Goal: Information Seeking & Learning: Learn about a topic

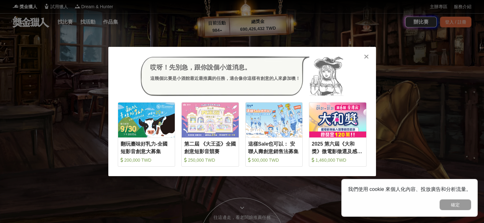
click at [399, 48] on div "哎呀！先別急，跟你說個小道消息。 這幾個比賽是小酒館最近最推薦的任務，適合像你這樣有創意的人來參加噢！ 收藏 翻玩臺味好乳力-全國短影音創意大募集 200,0…" at bounding box center [242, 111] width 484 height 223
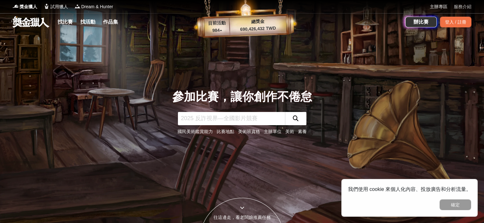
click at [468, 6] on link "服務介紹" at bounding box center [462, 6] width 18 height 7
click at [441, 5] on link "主辦專區" at bounding box center [438, 6] width 18 height 7
click at [103, 6] on span "Dream & Hunter" at bounding box center [97, 6] width 32 height 7
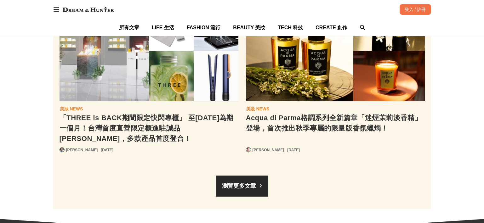
scroll to position [0, 2265]
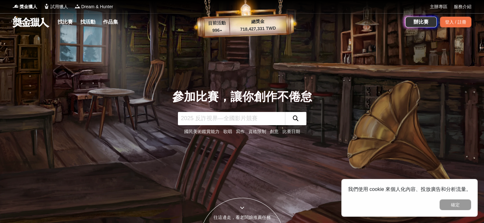
click at [221, 32] on p "996 ▴" at bounding box center [216, 31] width 25 height 8
click at [105, 19] on link "作品集" at bounding box center [110, 22] width 20 height 9
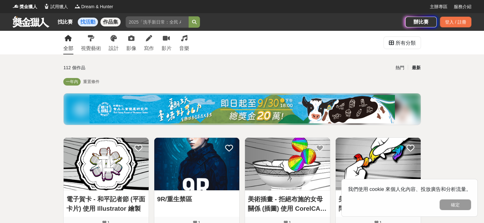
click at [88, 23] on link "找活動" at bounding box center [88, 22] width 20 height 9
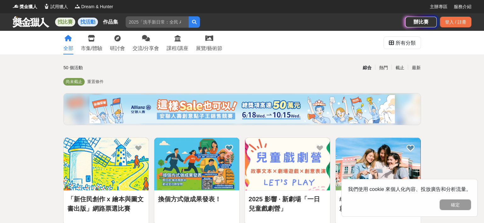
click at [72, 22] on link "找比賽" at bounding box center [65, 22] width 20 height 9
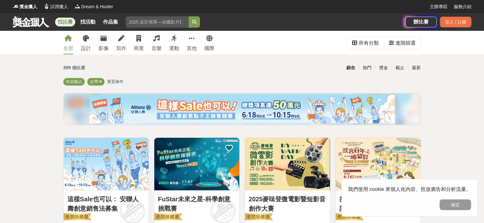
click at [40, 26] on link at bounding box center [31, 22] width 38 height 12
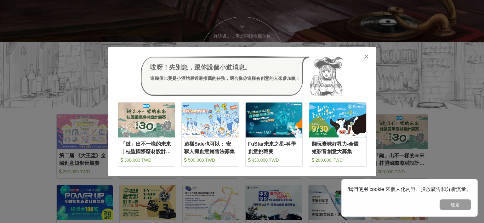
scroll to position [188, 0]
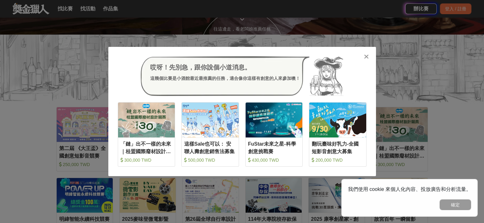
drag, startPoint x: 366, startPoint y: 56, endPoint x: 370, endPoint y: 60, distance: 5.3
click at [366, 56] on icon at bounding box center [366, 56] width 5 height 6
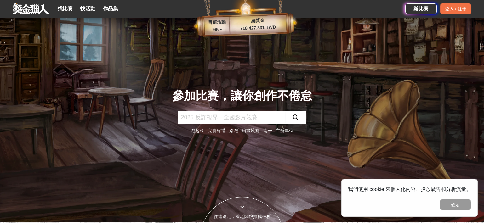
scroll to position [0, 0]
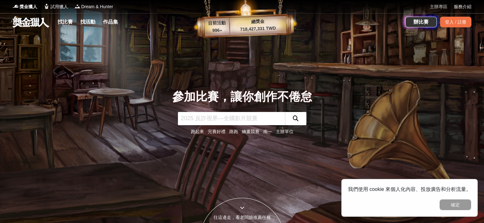
click at [440, 6] on link "主辦專區" at bounding box center [438, 6] width 18 height 7
click at [465, 3] on link "服務介紹" at bounding box center [462, 6] width 18 height 7
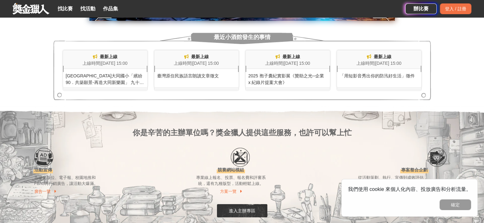
scroll to position [503, 0]
